Goal: Information Seeking & Learning: Learn about a topic

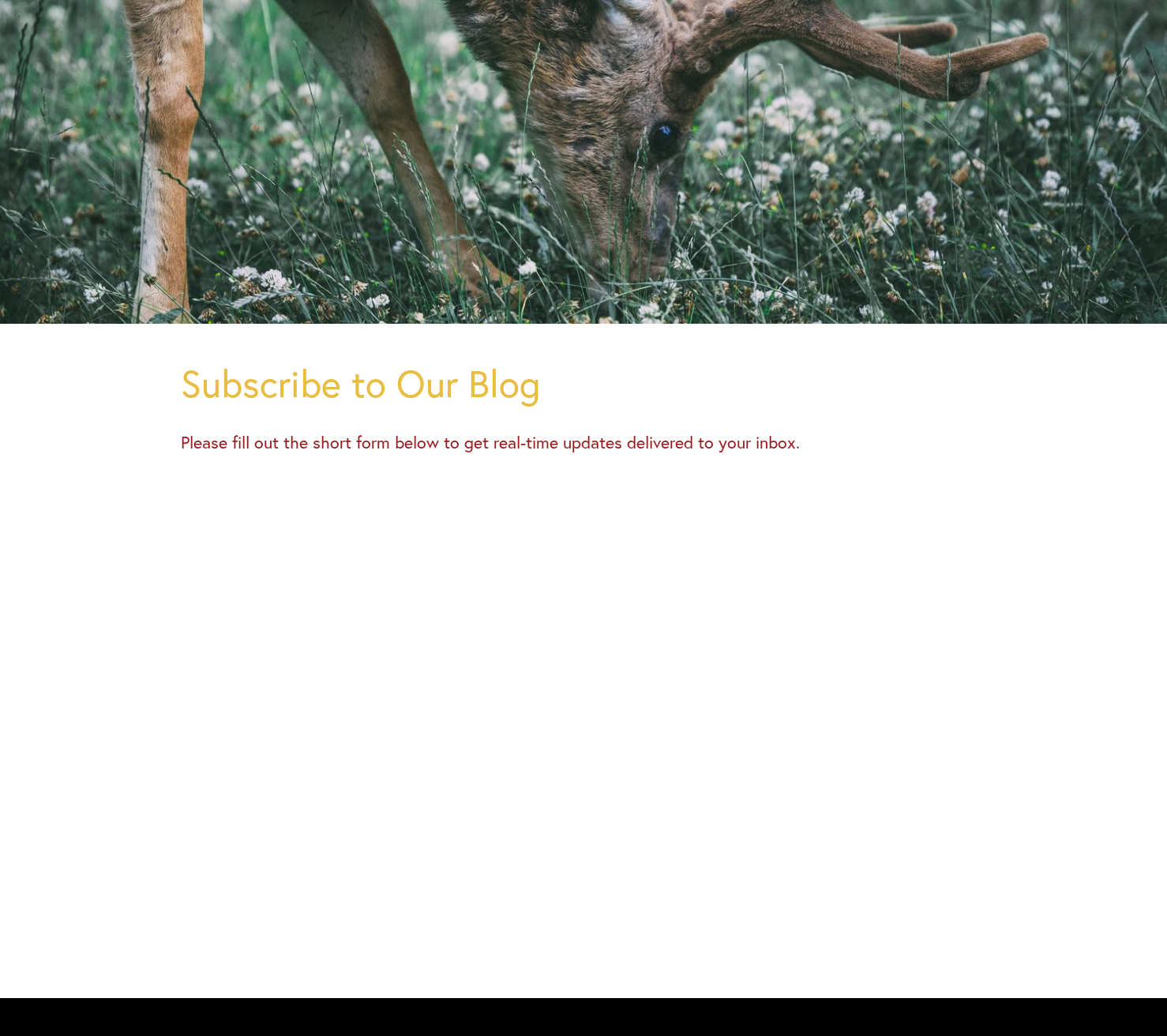
scroll to position [362, 0]
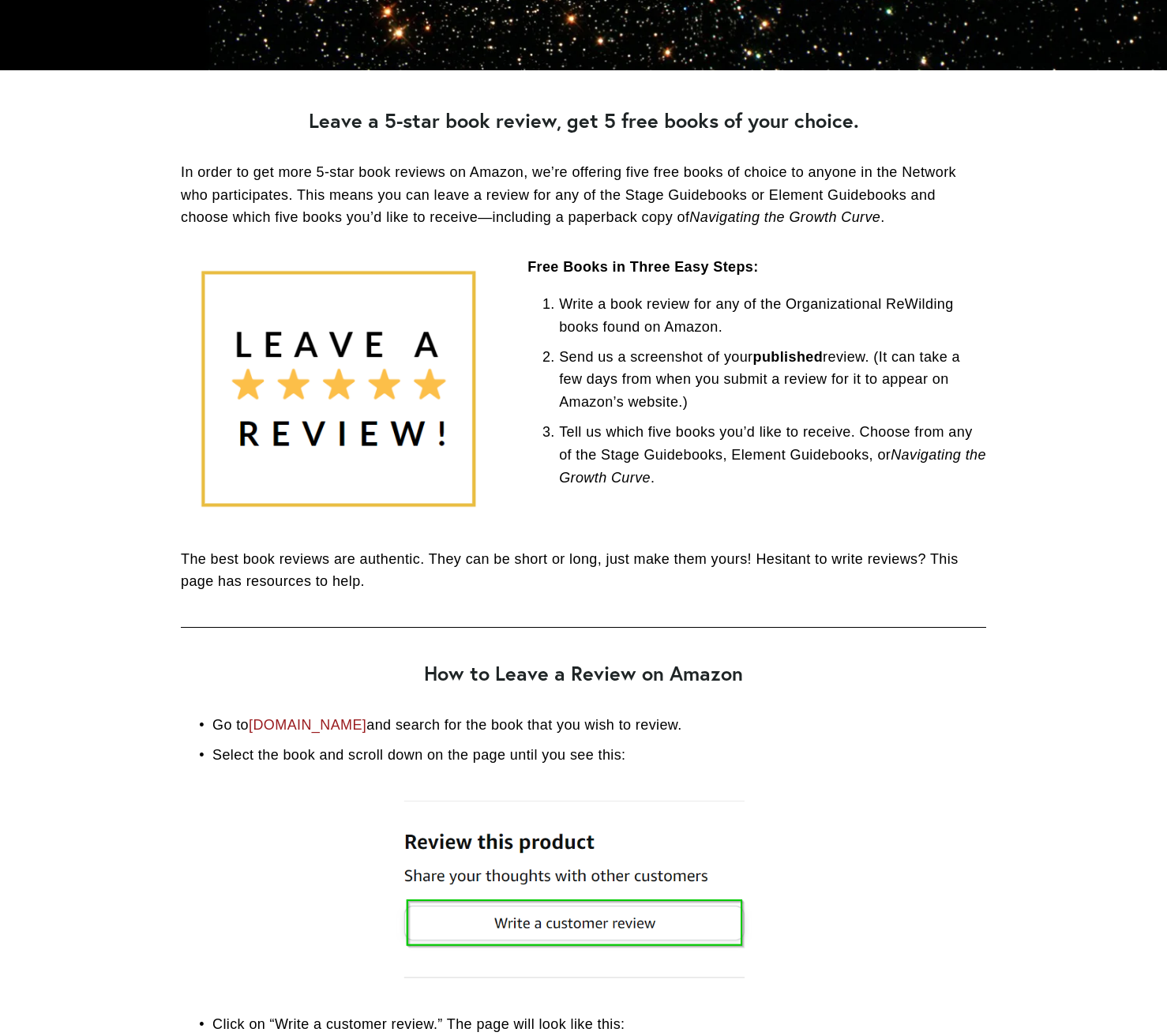
scroll to position [710, 0]
